Goal: Communication & Community: Answer question/provide support

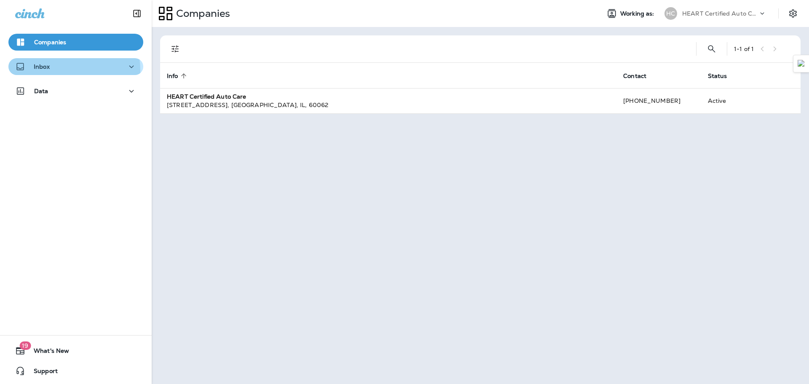
click at [56, 70] on div "Inbox" at bounding box center [75, 67] width 121 height 11
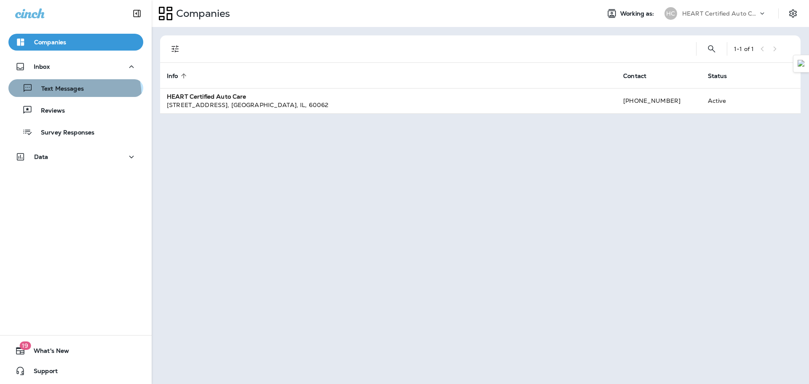
click at [67, 96] on button "Text Messages" at bounding box center [75, 88] width 135 height 18
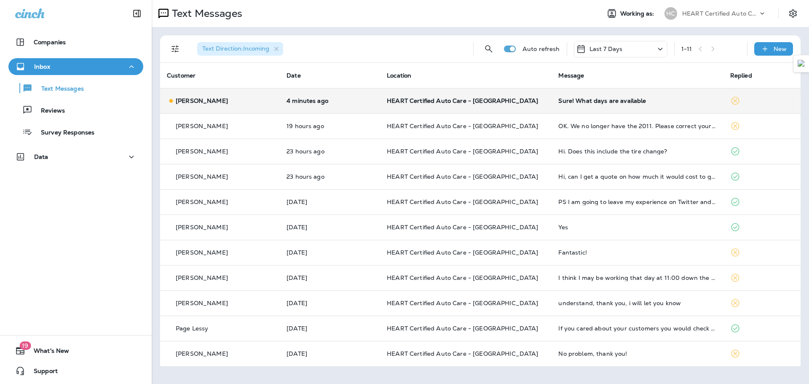
click at [241, 107] on td "[PERSON_NAME]" at bounding box center [220, 100] width 120 height 25
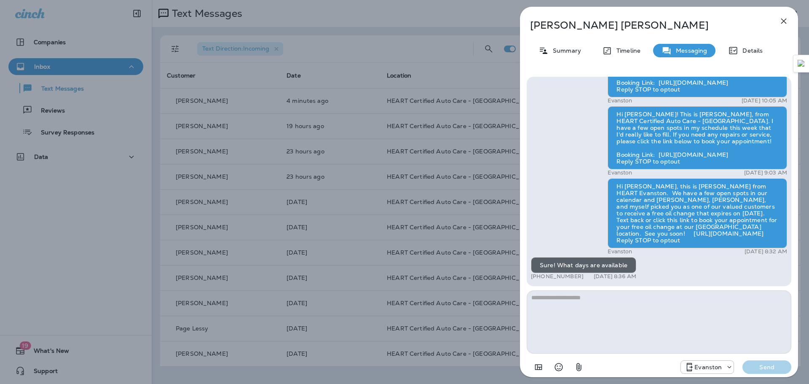
click at [784, 21] on icon "button" at bounding box center [783, 21] width 5 height 5
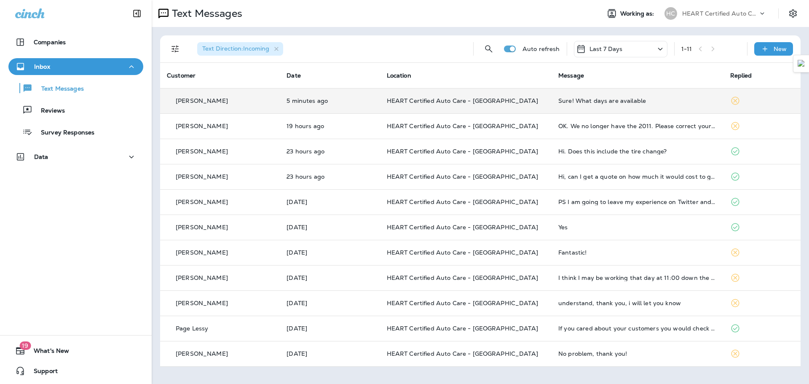
click at [636, 99] on div "Sure! What days are available" at bounding box center [637, 100] width 158 height 7
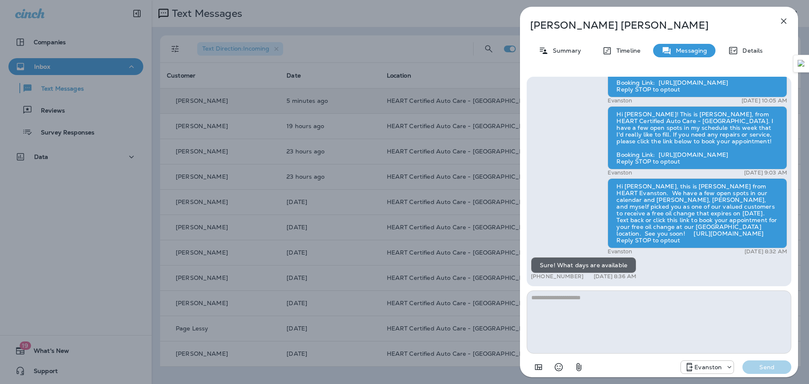
click at [455, 40] on div "[PERSON_NAME] Summary Timeline Messaging Details Hi [PERSON_NAME]! Thank you so…" at bounding box center [404, 192] width 809 height 384
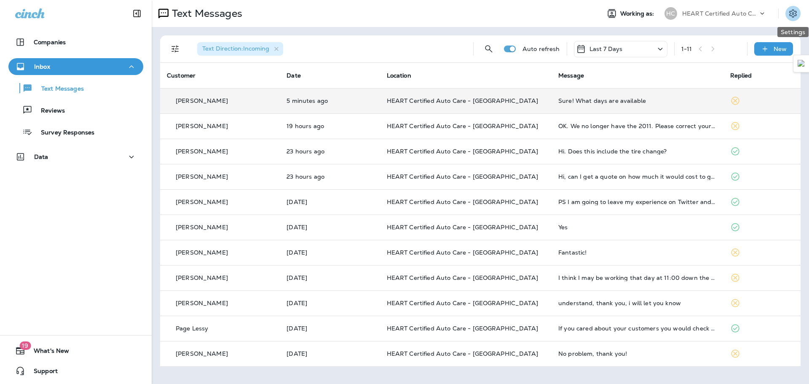
click at [796, 15] on icon "Settings" at bounding box center [793, 13] width 10 height 10
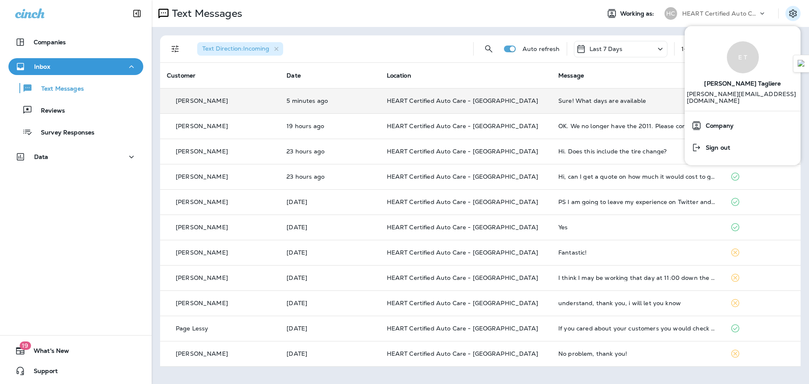
click at [521, 33] on div "Text Direction : Incoming Auto refresh Last 7 Days 1 - 11 New Customer Date Loc…" at bounding box center [480, 201] width 657 height 348
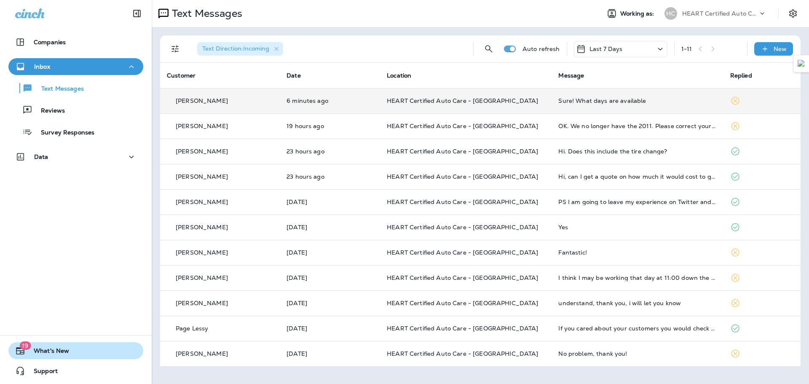
click at [83, 356] on button "19 What's New" at bounding box center [75, 350] width 135 height 17
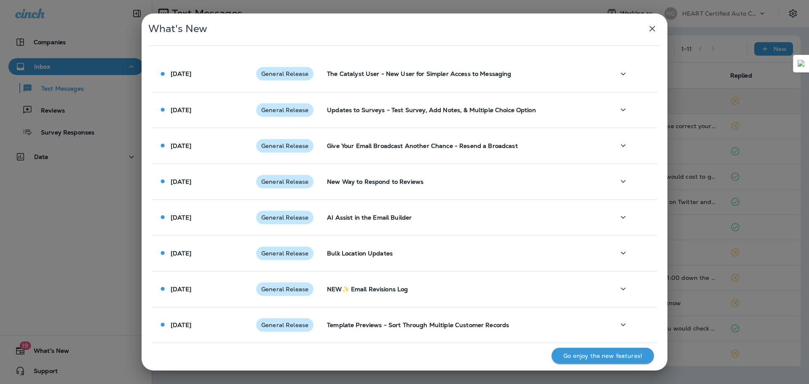
click at [69, 296] on div "What's New [DATE] General Release The Catalyst User - New User for Simpler Acce…" at bounding box center [404, 192] width 809 height 384
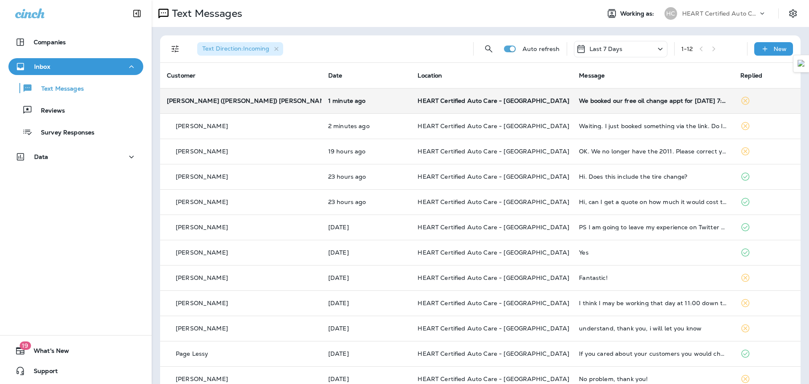
click at [600, 105] on td "We booked our free oil change appt for [DATE] 7:30am and will see you then." at bounding box center [652, 100] width 161 height 25
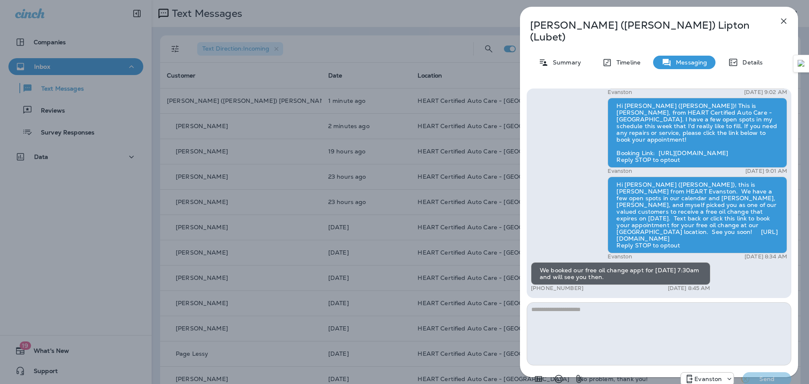
click at [405, 46] on div "[PERSON_NAME] ([PERSON_NAME]) [PERSON_NAME] ([PERSON_NAME]) Summary Timeline Me…" at bounding box center [404, 192] width 809 height 384
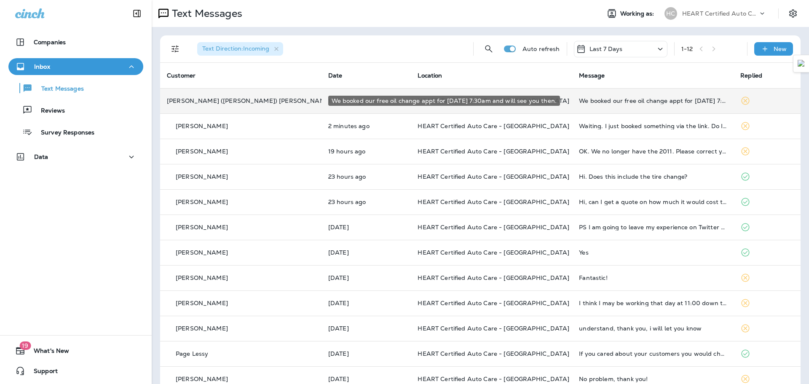
click at [602, 104] on div "We booked our free oil change appt for [DATE] 7:30am and will see you then." at bounding box center [653, 100] width 148 height 7
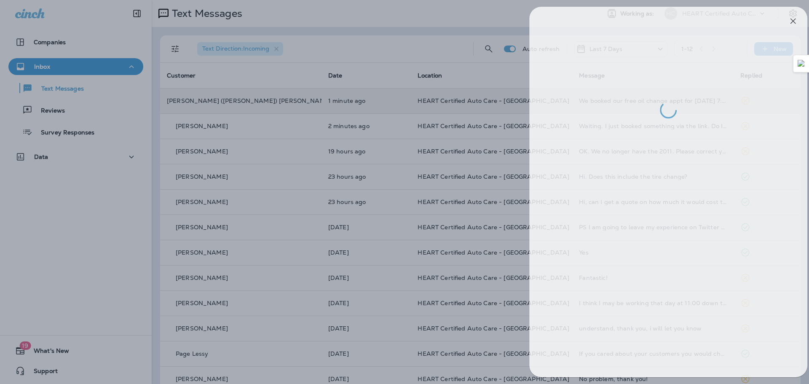
click at [376, 75] on div at bounding box center [413, 192] width 809 height 384
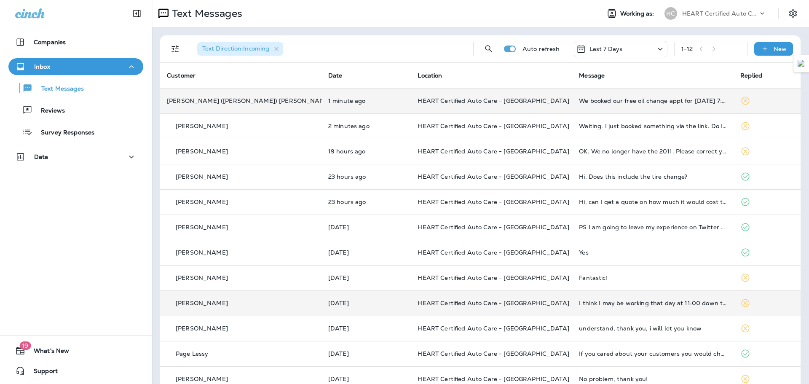
click at [665, 307] on td "I think I may be working that day at 11:00 down the street. If so, I'll have to…" at bounding box center [652, 302] width 161 height 25
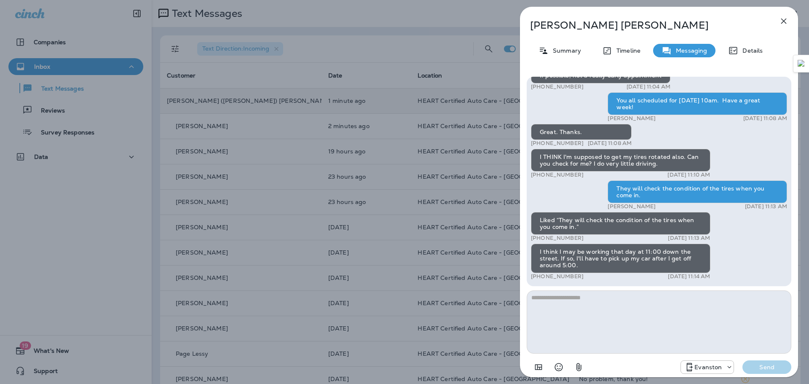
click at [420, 63] on div "[PERSON_NAME] Summary Timeline Messaging Details Hi [PERSON_NAME]! This is [PER…" at bounding box center [404, 192] width 809 height 384
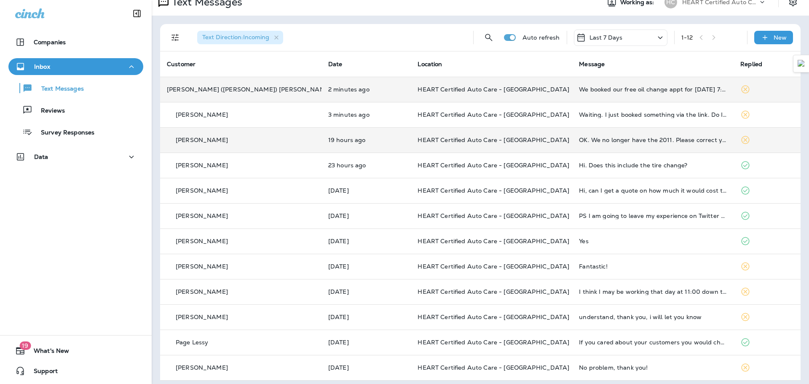
scroll to position [16, 0]
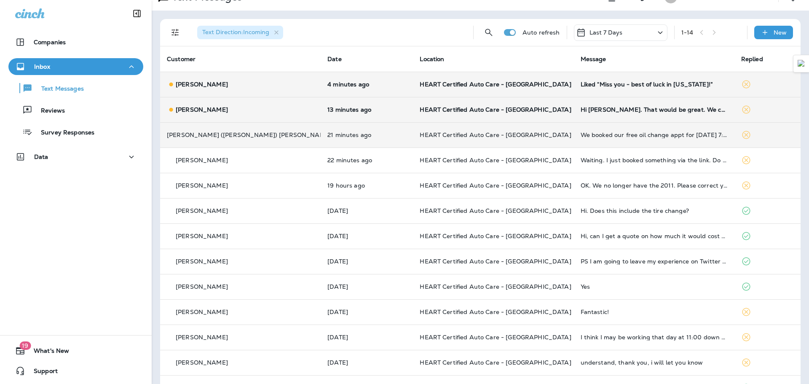
click at [627, 117] on td "Hi [PERSON_NAME]. That would be great. We could come in [DATE]?" at bounding box center [654, 109] width 161 height 25
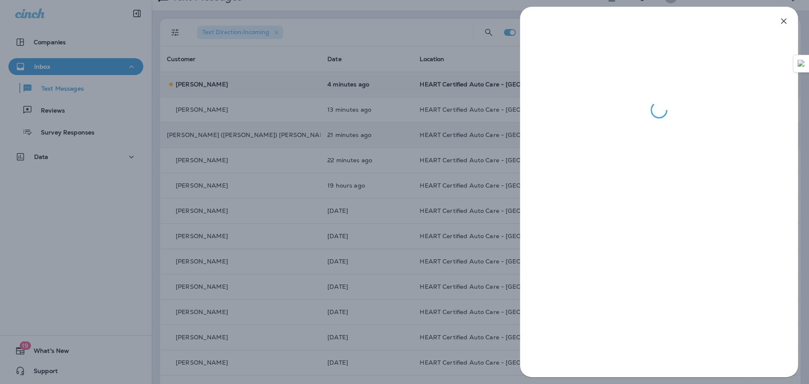
click at [411, 82] on div at bounding box center [404, 192] width 809 height 384
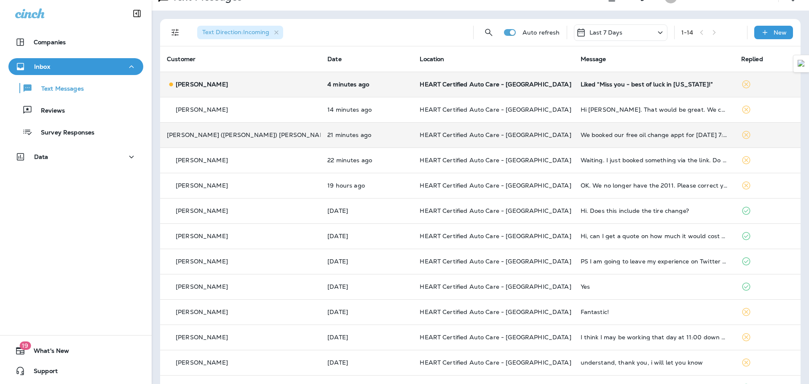
click at [574, 92] on td "Liked “Miss you - best of luck in [US_STATE]!”" at bounding box center [654, 84] width 161 height 25
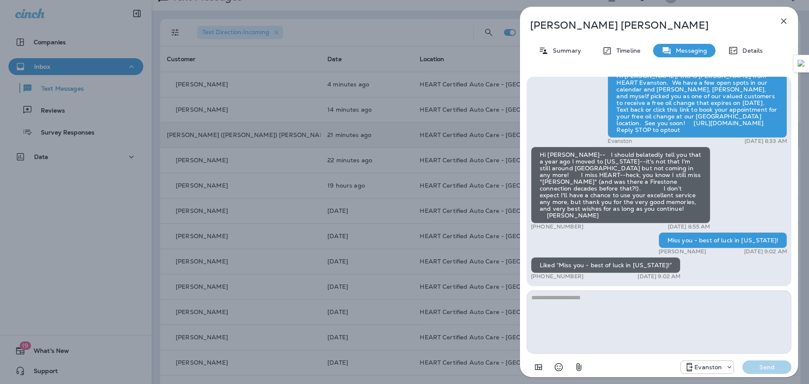
click at [269, 57] on div "[PERSON_NAME] Summary Timeline Messaging Details Hi [PERSON_NAME]! This is [PER…" at bounding box center [404, 192] width 809 height 384
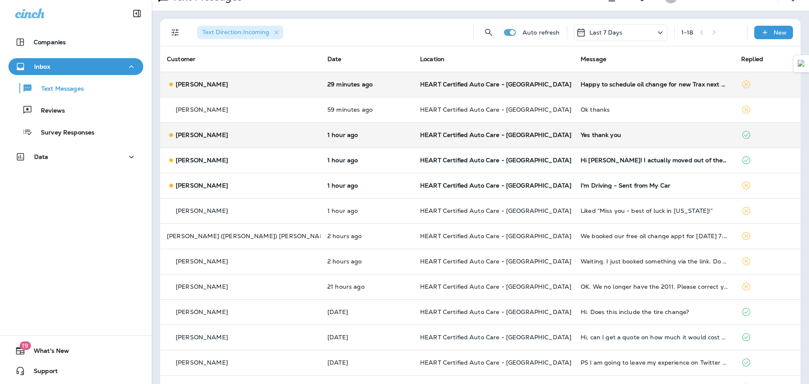
click at [635, 87] on td "Happy to schedule oil change for new Trax next week. Preferably first thing in …" at bounding box center [654, 84] width 161 height 25
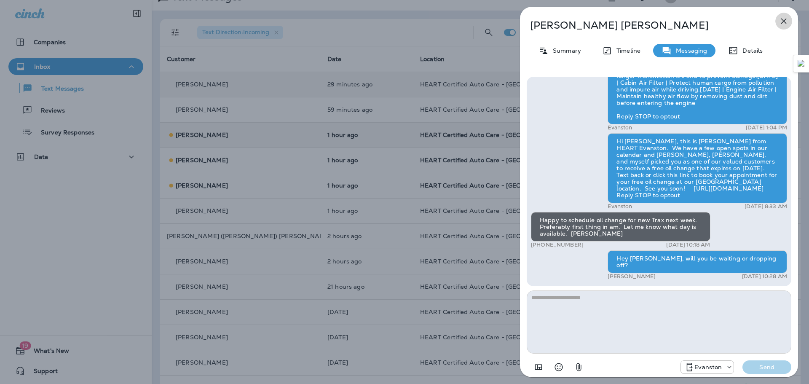
click at [782, 18] on icon "button" at bounding box center [784, 21] width 10 height 10
